Goal: Information Seeking & Learning: Learn about a topic

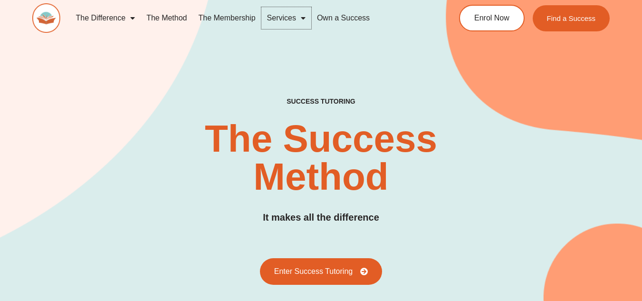
click at [296, 8] on link "Services" at bounding box center [286, 18] width 50 height 22
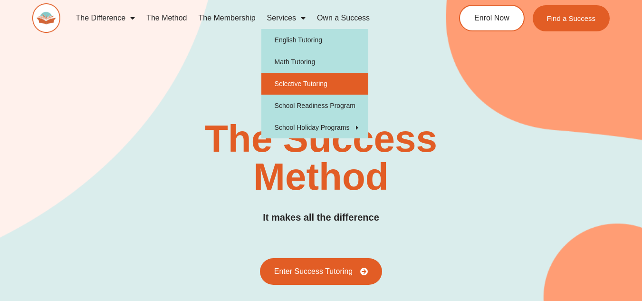
click at [283, 77] on link "Selective Tutoring" at bounding box center [314, 84] width 107 height 22
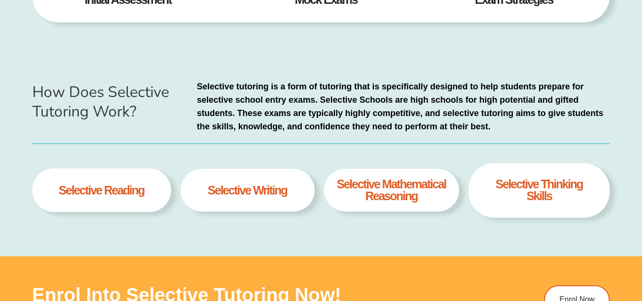
scroll to position [456, 0]
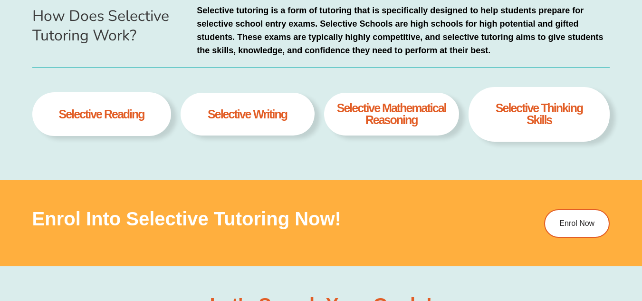
click at [146, 106] on div "selective Reading" at bounding box center [101, 114] width 95 height 21
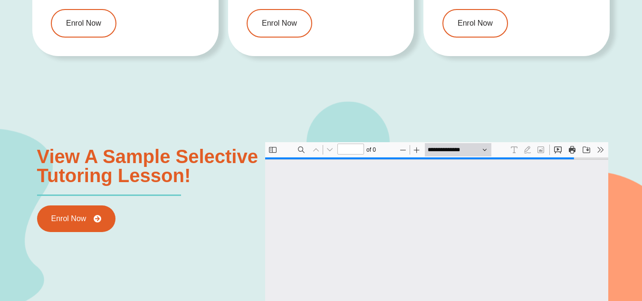
scroll to position [950, 0]
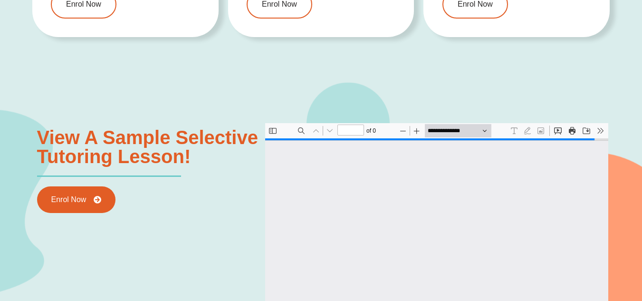
type input "*"
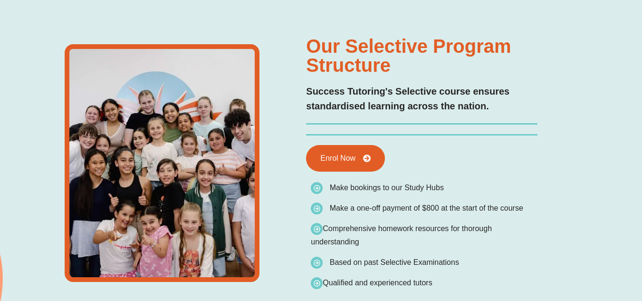
scroll to position [0, 0]
type input "*"
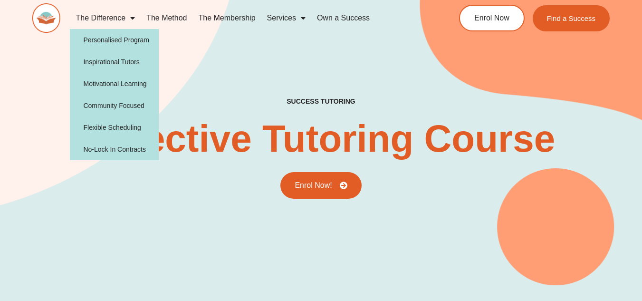
click at [127, 14] on span "Menu" at bounding box center [130, 18] width 10 height 17
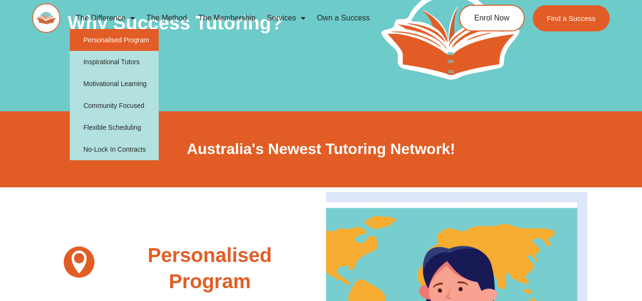
click at [122, 35] on link "Personalised Program" at bounding box center [114, 40] width 89 height 22
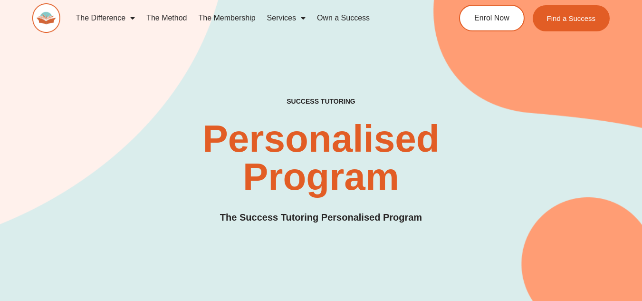
click at [180, 13] on link "The Method" at bounding box center [167, 18] width 52 height 22
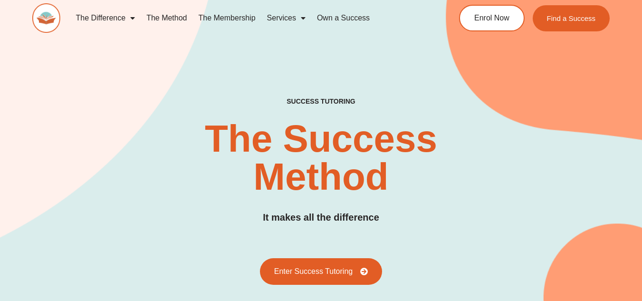
click at [231, 16] on link "The Membership" at bounding box center [227, 18] width 68 height 22
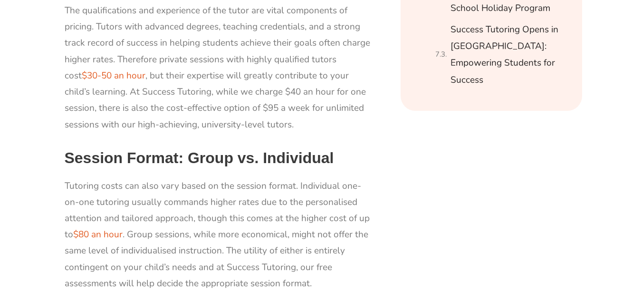
scroll to position [950, 0]
